Goal: Contribute content

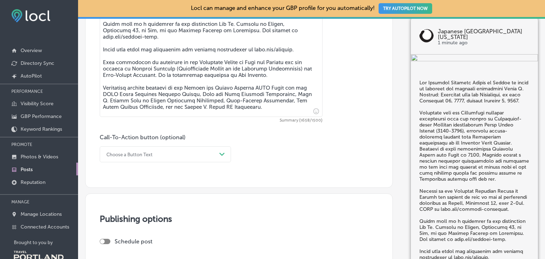
scroll to position [449, 0]
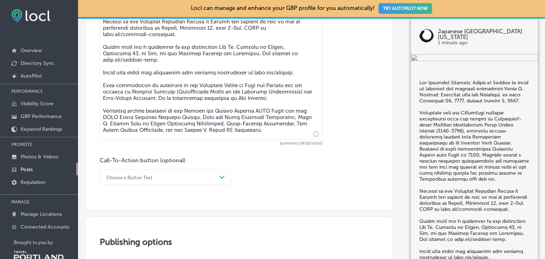
drag, startPoint x: 213, startPoint y: 133, endPoint x: 89, endPoint y: 134, distance: 124.5
click at [100, 134] on textarea at bounding box center [211, 39] width 223 height 201
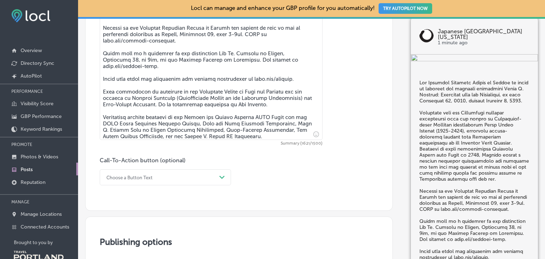
scroll to position [436, 0]
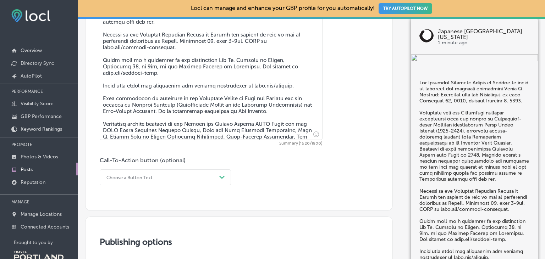
drag, startPoint x: 254, startPoint y: 76, endPoint x: 298, endPoint y: 79, distance: 44.4
click at [298, 79] on textarea at bounding box center [211, 46] width 223 height 188
type textarea "The Japanese American Museum of [US_STATE] is proud to announce the upcoming ex…"
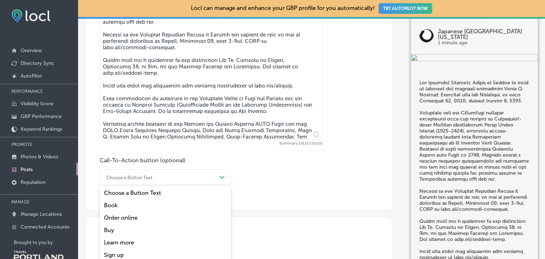
scroll to position [456, 0]
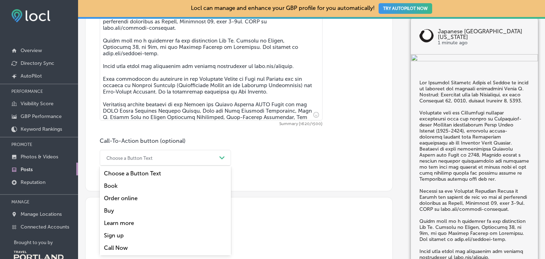
click at [138, 166] on div "option Book focused, 2 of 7. 7 results available. Use Up and Down to choose opt…" at bounding box center [165, 158] width 131 height 16
click at [120, 226] on div "Learn more" at bounding box center [165, 223] width 131 height 12
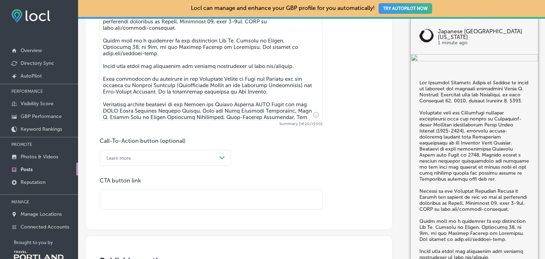
click at [121, 201] on input "text" at bounding box center [211, 200] width 222 height 20
paste input "[DOMAIN_NAME][URL]"
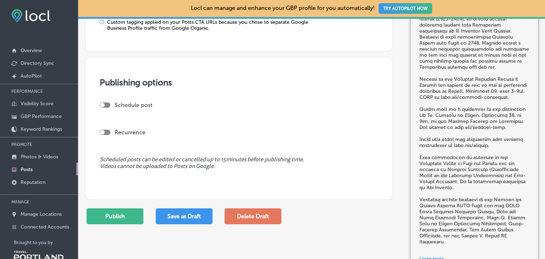
scroll to position [717, 0]
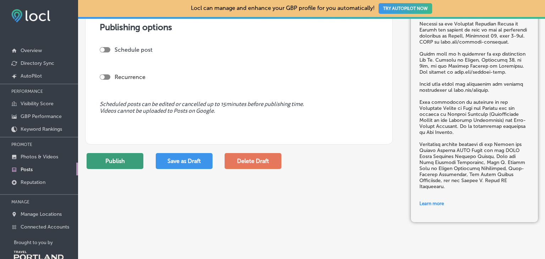
type input "[URL][DOMAIN_NAME]"
click at [117, 167] on button "Publish" at bounding box center [115, 161] width 57 height 16
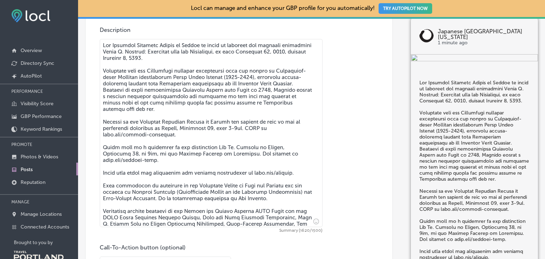
scroll to position [349, 0]
drag, startPoint x: 305, startPoint y: 163, endPoint x: 69, endPoint y: 165, distance: 235.5
click at [100, 165] on textarea at bounding box center [211, 133] width 223 height 188
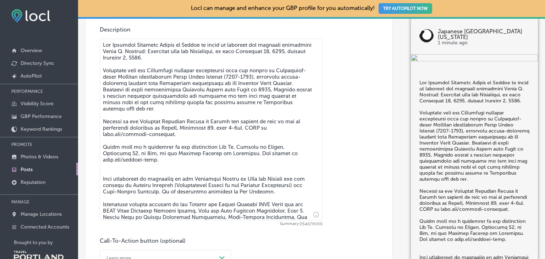
drag, startPoint x: 304, startPoint y: 151, endPoint x: 58, endPoint y: 115, distance: 248.1
click at [100, 115] on textarea at bounding box center [211, 130] width 223 height 182
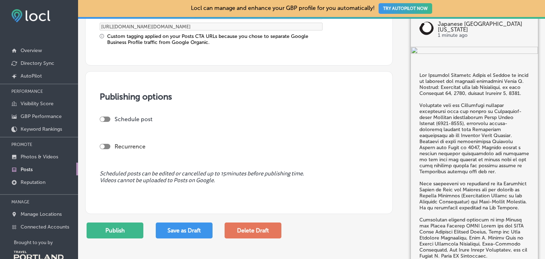
scroll to position [594, 0]
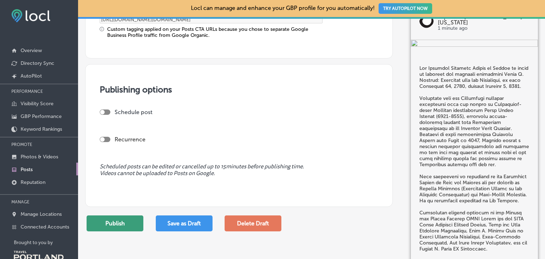
type textarea "The Japanese American Museum of [US_STATE] is proud to announce the upcoming ex…"
click at [116, 222] on button "Publish" at bounding box center [115, 224] width 57 height 16
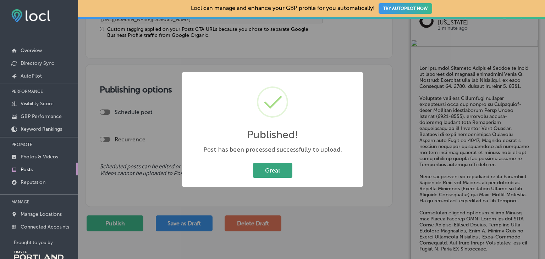
click at [290, 170] on button "Great" at bounding box center [272, 170] width 39 height 15
